Goal: Navigation & Orientation: Find specific page/section

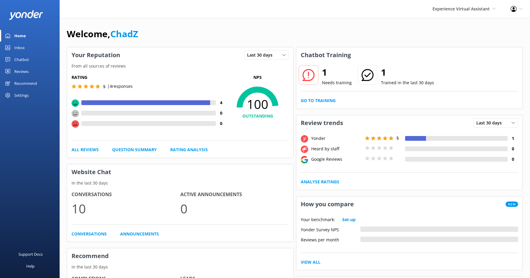
click at [20, 96] on div "Settings" at bounding box center [21, 95] width 14 height 12
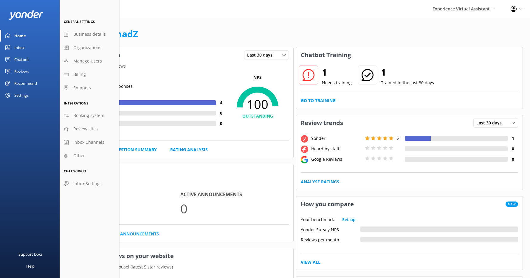
click at [32, 71] on link "Reviews" at bounding box center [30, 72] width 60 height 12
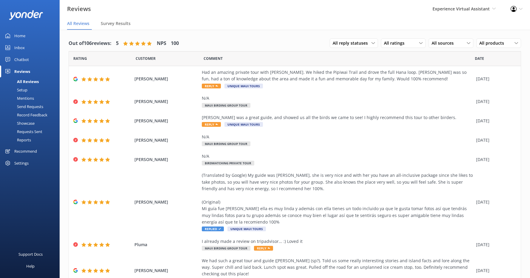
click at [30, 129] on div "Requests Sent" at bounding box center [23, 132] width 39 height 8
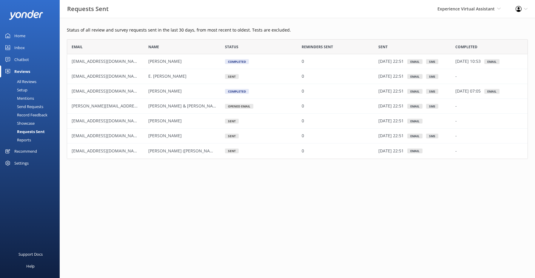
scroll to position [115, 456]
